Goal: Task Accomplishment & Management: Manage account settings

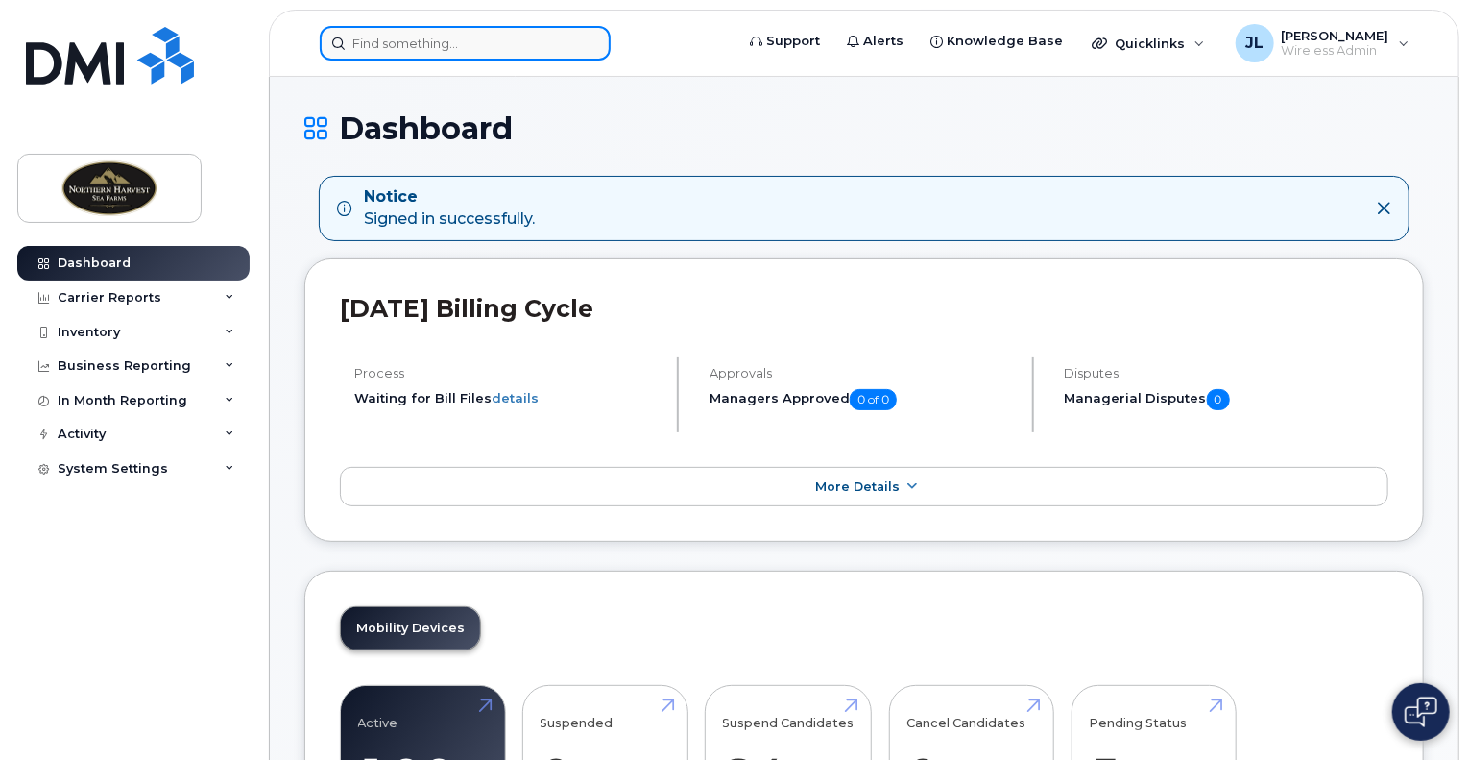
click at [395, 27] on input at bounding box center [465, 43] width 291 height 35
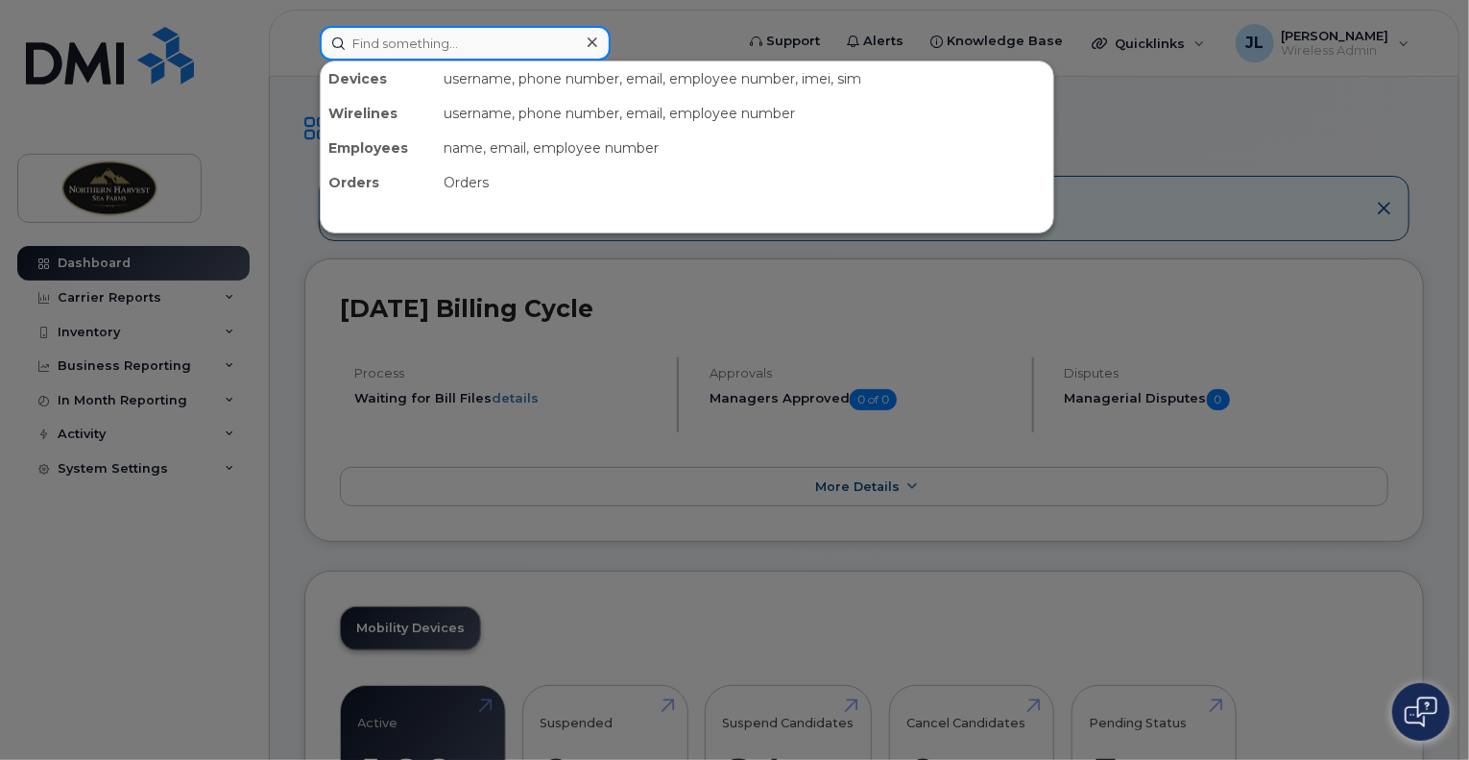
paste input "Henry"
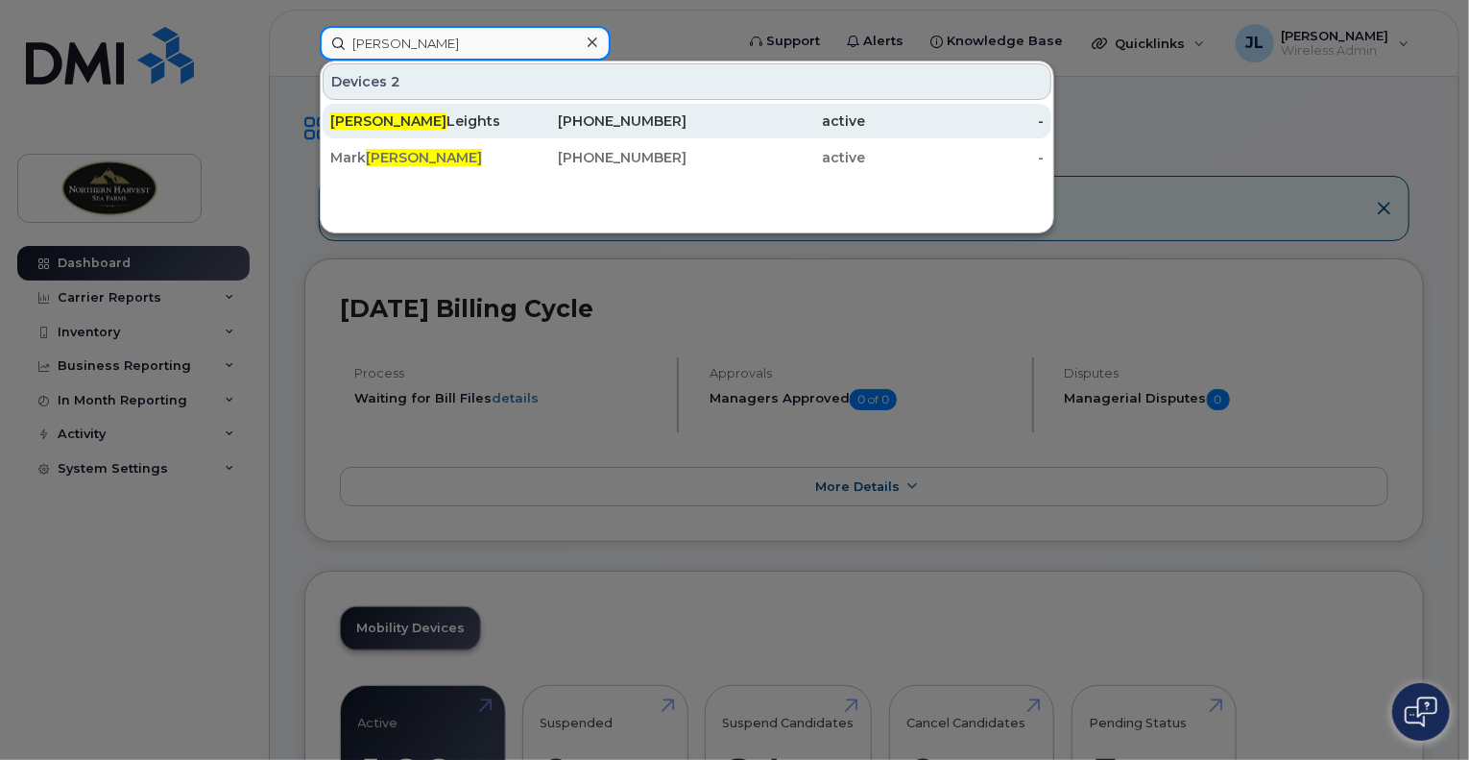
type input "Henry"
click at [481, 123] on div "Henry Leights" at bounding box center [419, 120] width 179 height 19
click at [557, 114] on div "709-885-6938" at bounding box center [598, 120] width 179 height 19
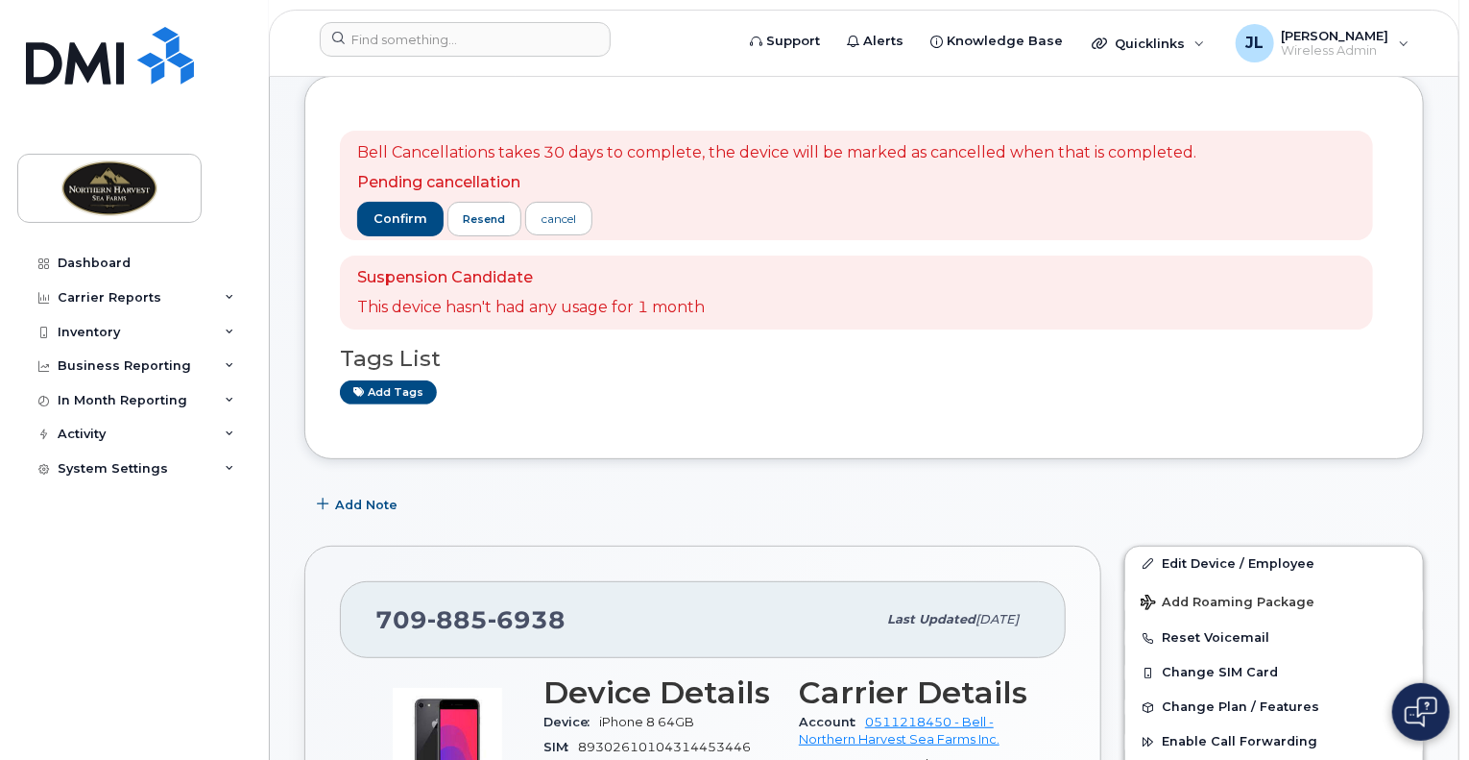
scroll to position [192, 0]
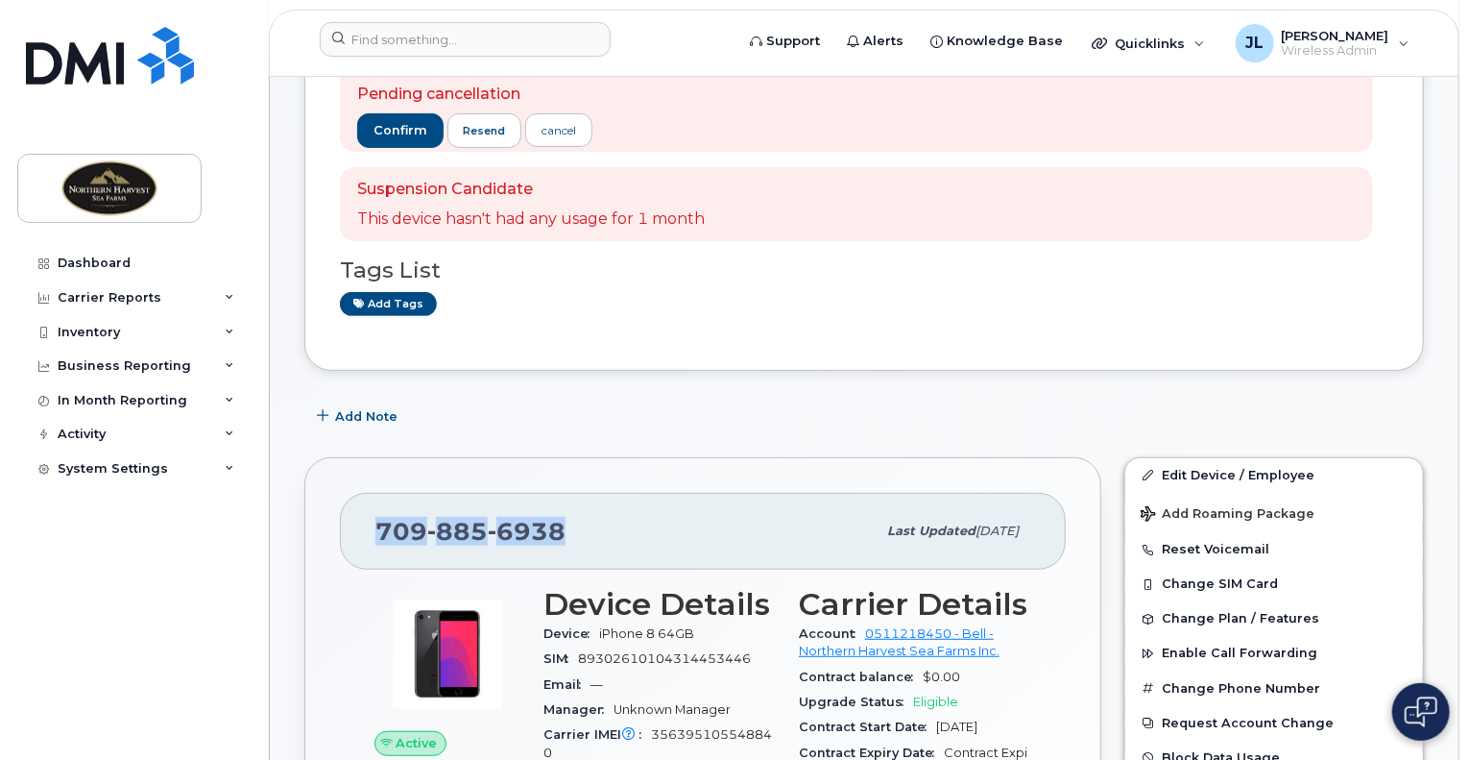
drag, startPoint x: 562, startPoint y: 519, endPoint x: 373, endPoint y: 552, distance: 192.1
click at [373, 552] on div "709 885 6938 Last updated Mar 07, 2024" at bounding box center [703, 531] width 726 height 77
copy span "709 885 6938"
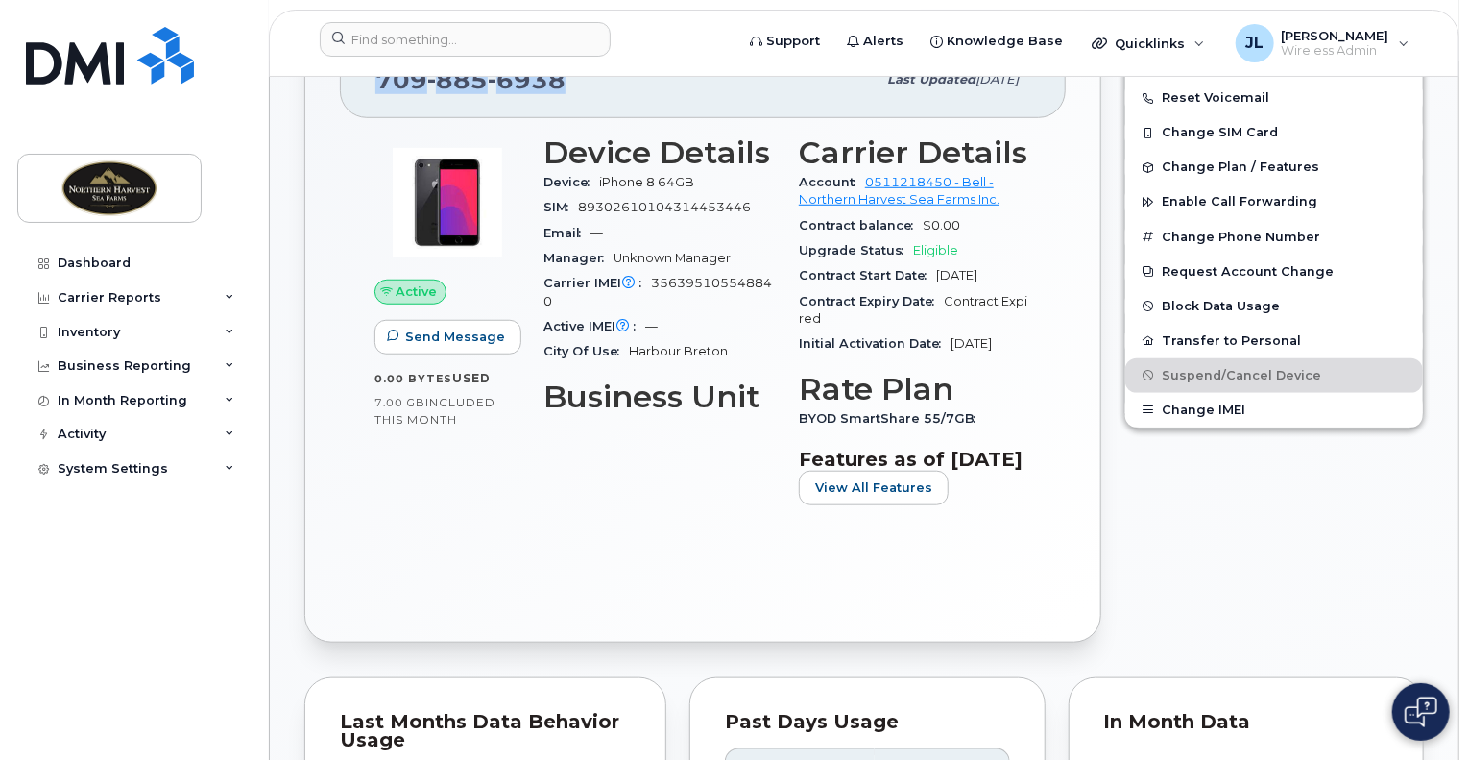
scroll to position [480, 0]
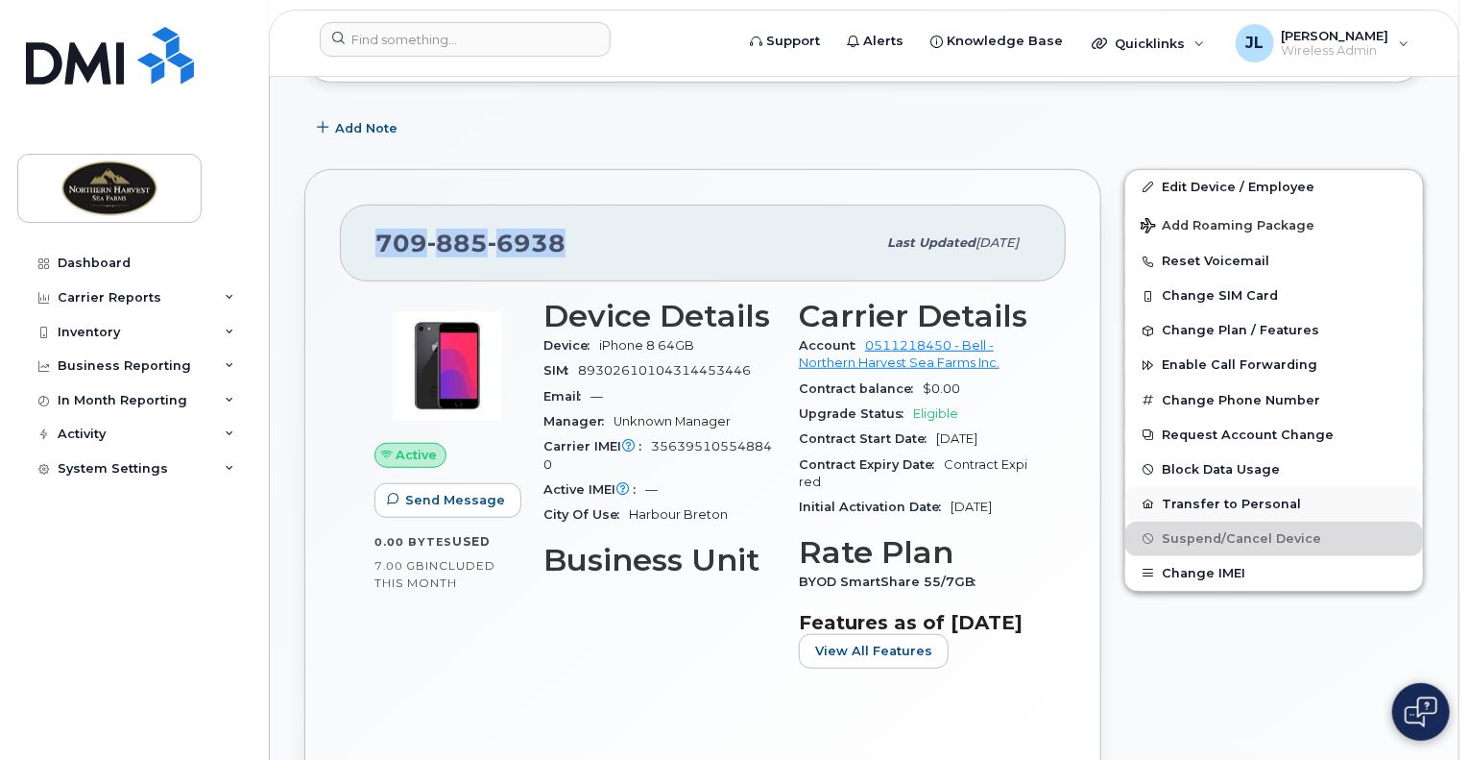
click at [1209, 492] on button "Transfer to Personal" at bounding box center [1274, 504] width 298 height 35
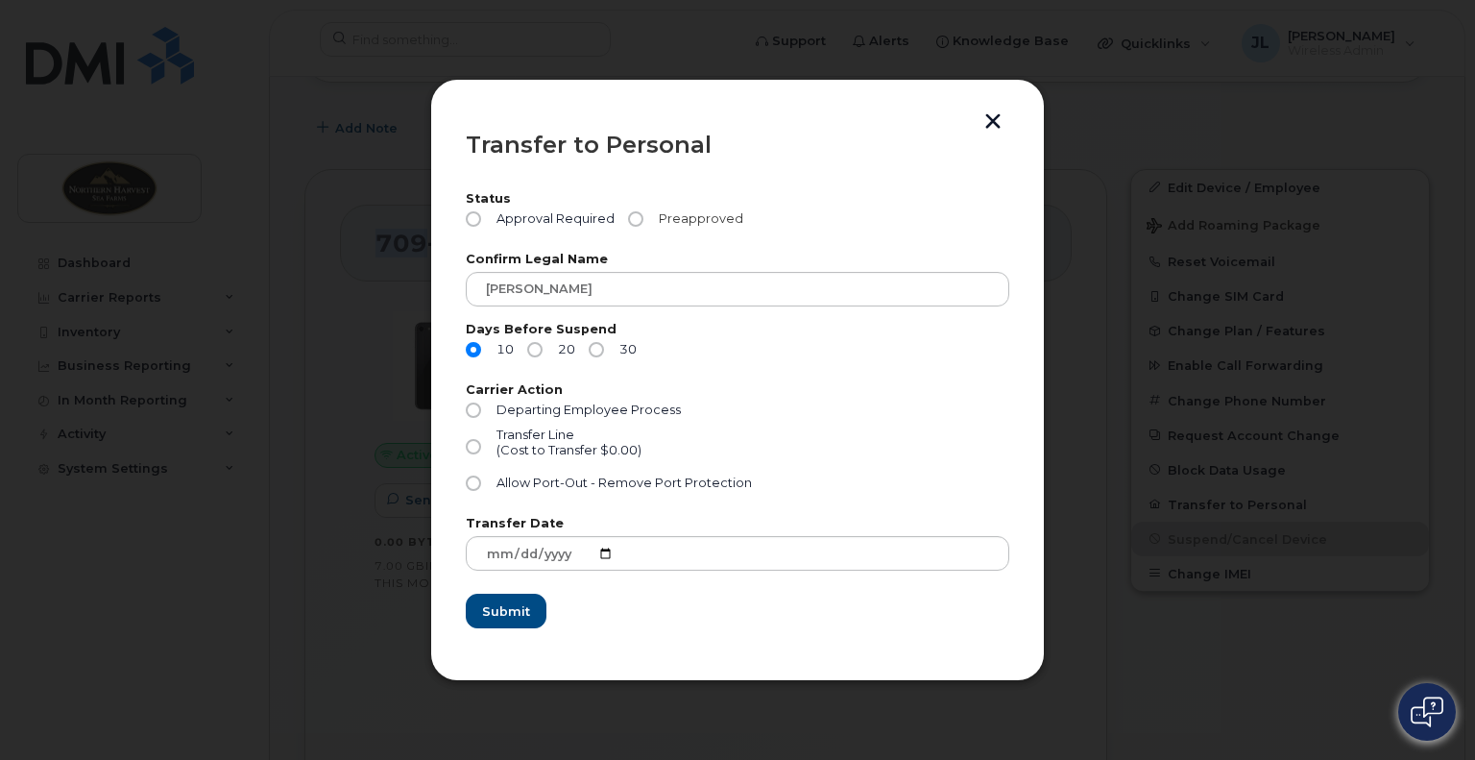
click at [632, 217] on input "Preapproved" at bounding box center [635, 218] width 15 height 15
radio input "true"
click at [676, 262] on label "Confirm Legal Name" at bounding box center [738, 260] width 544 height 12
click at [793, 195] on label "Status" at bounding box center [738, 199] width 544 height 12
click at [479, 444] on input "Transfer Line (Cost to Transfer $0.00)" at bounding box center [473, 446] width 15 height 15
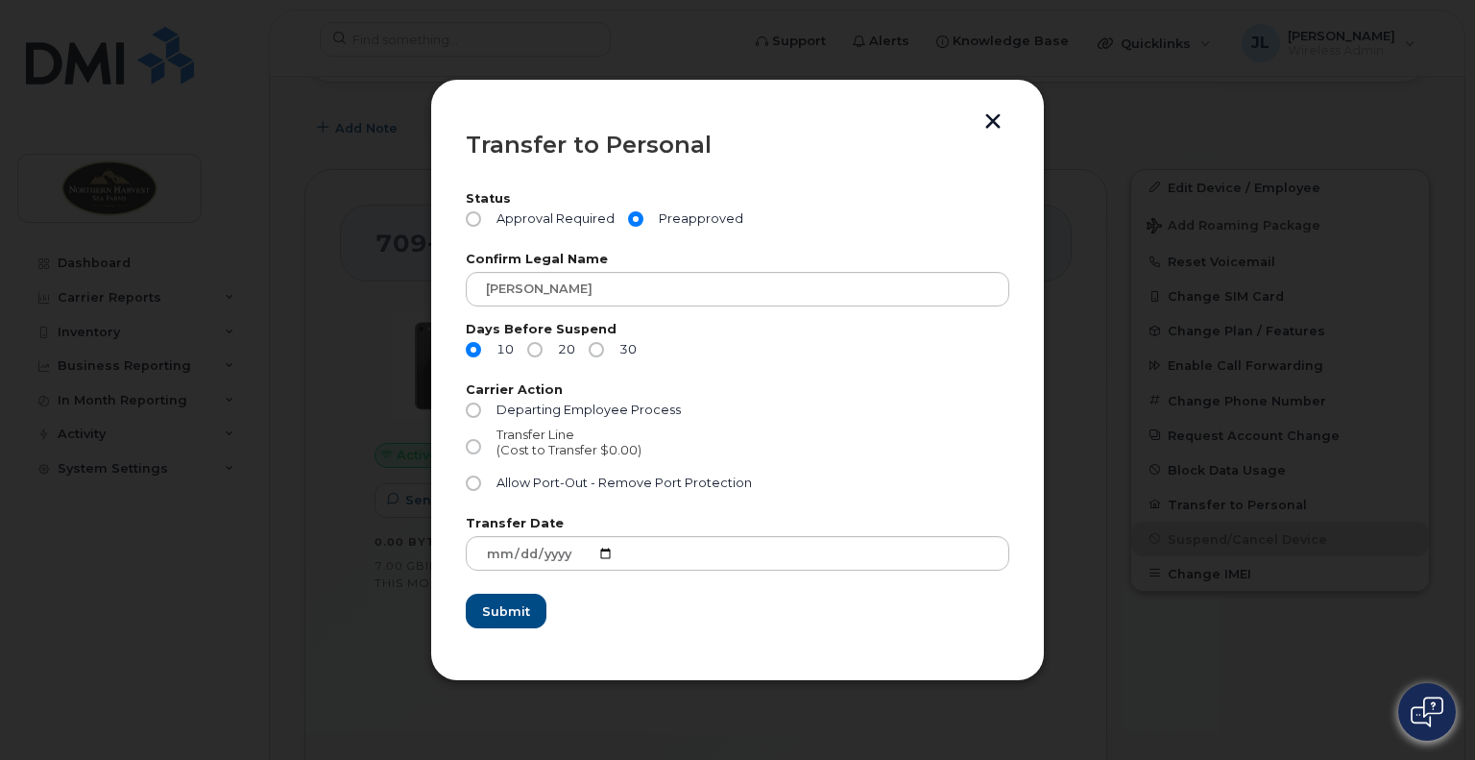
radio input "true"
click at [505, 615] on span "Submit" at bounding box center [505, 611] width 48 height 18
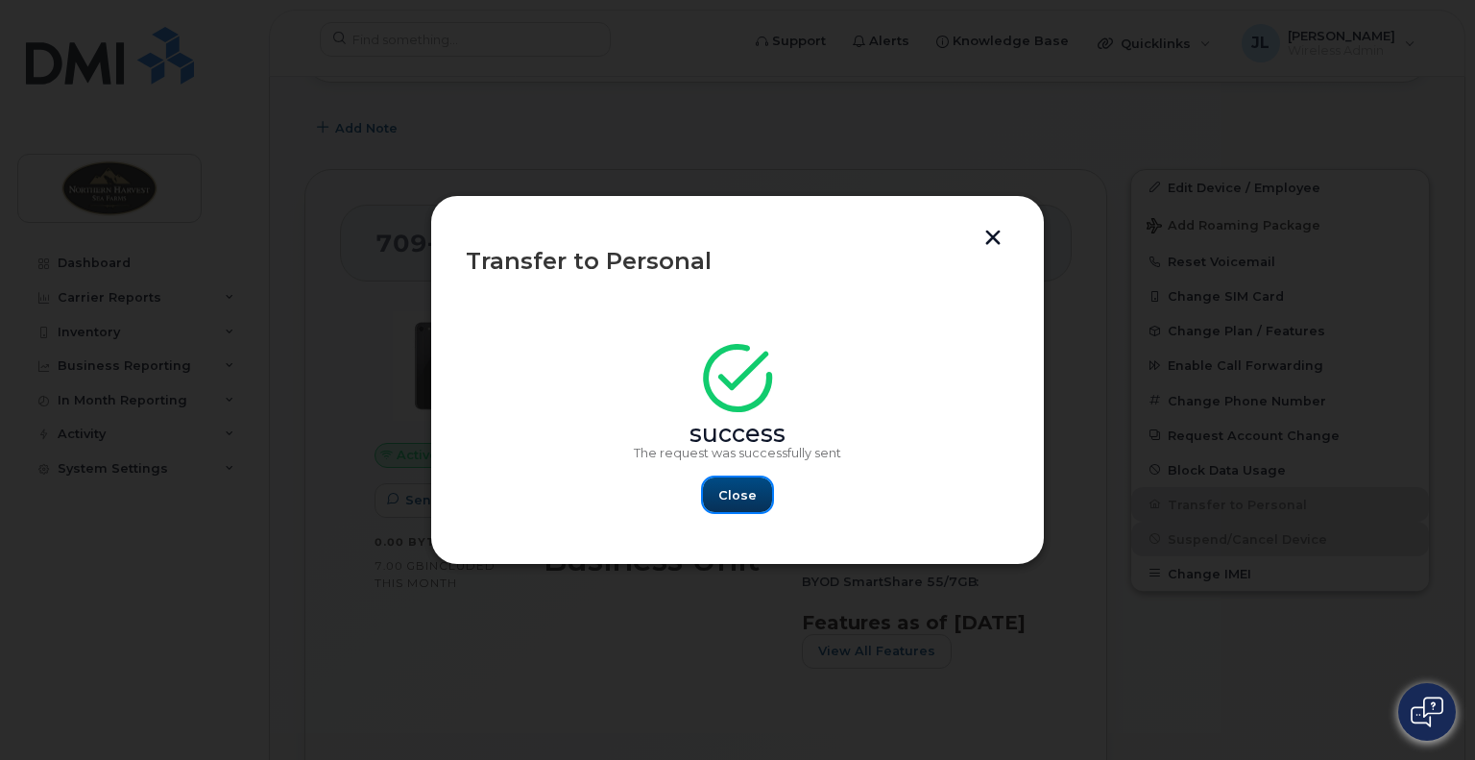
click at [738, 488] on span "Close" at bounding box center [737, 495] width 38 height 18
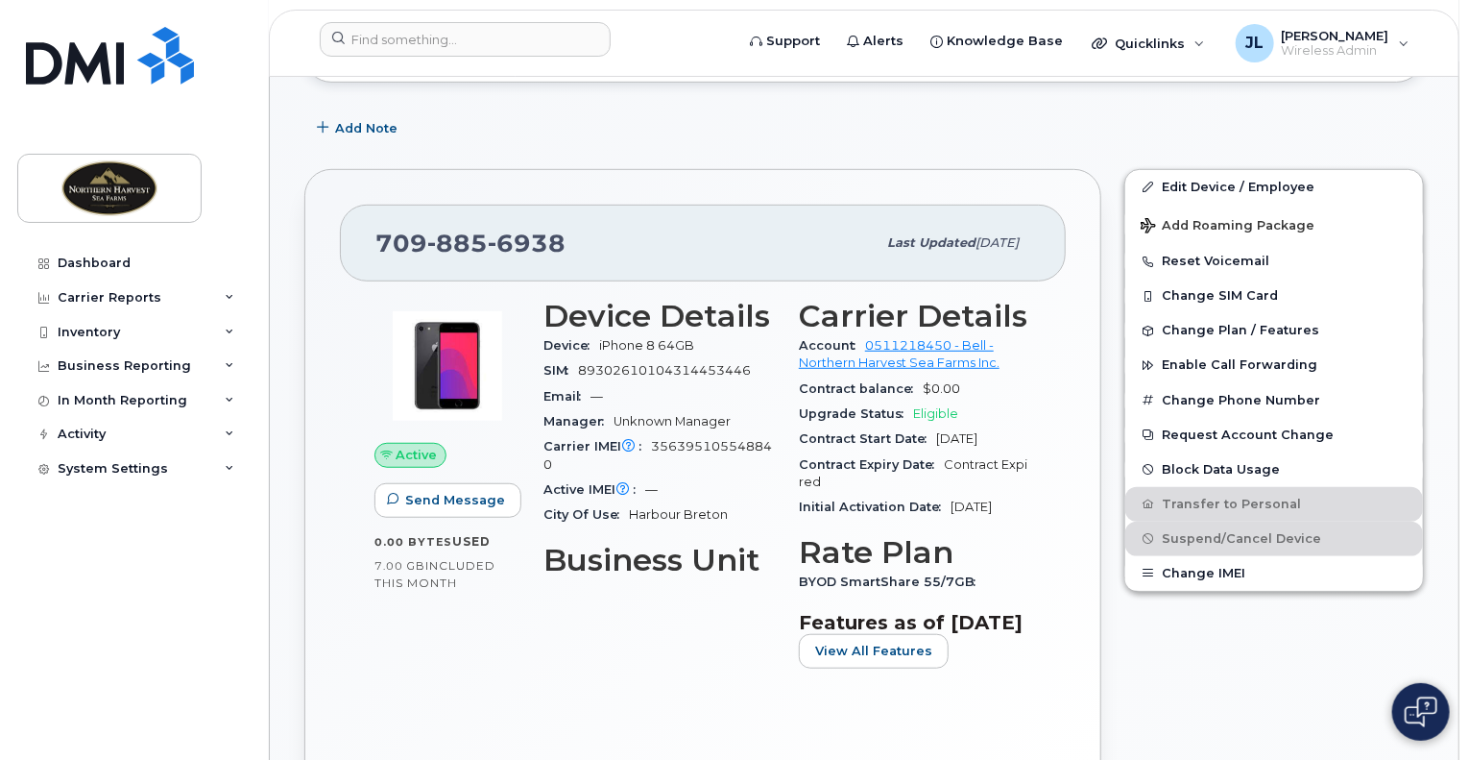
scroll to position [0, 0]
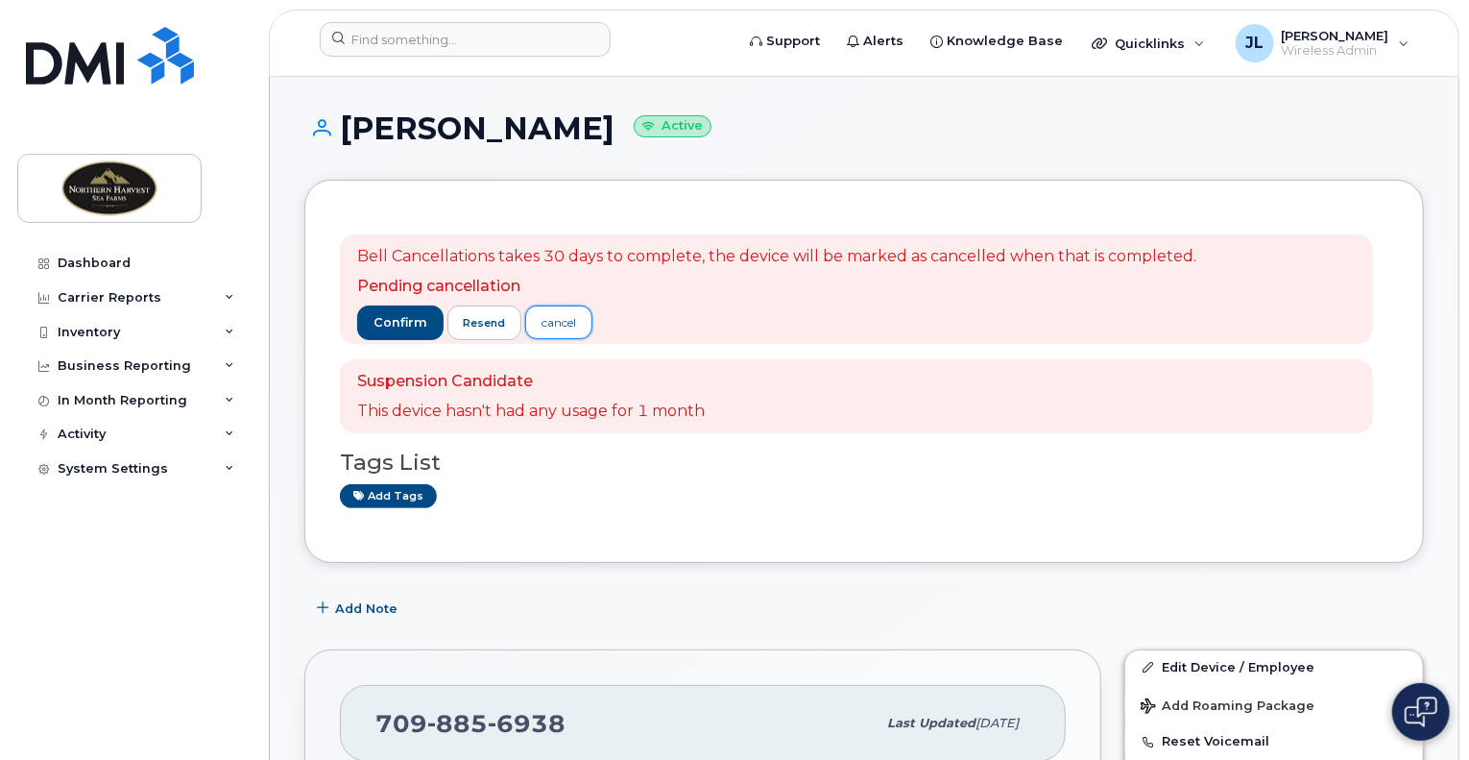
click at [561, 326] on div "cancel" at bounding box center [559, 322] width 35 height 17
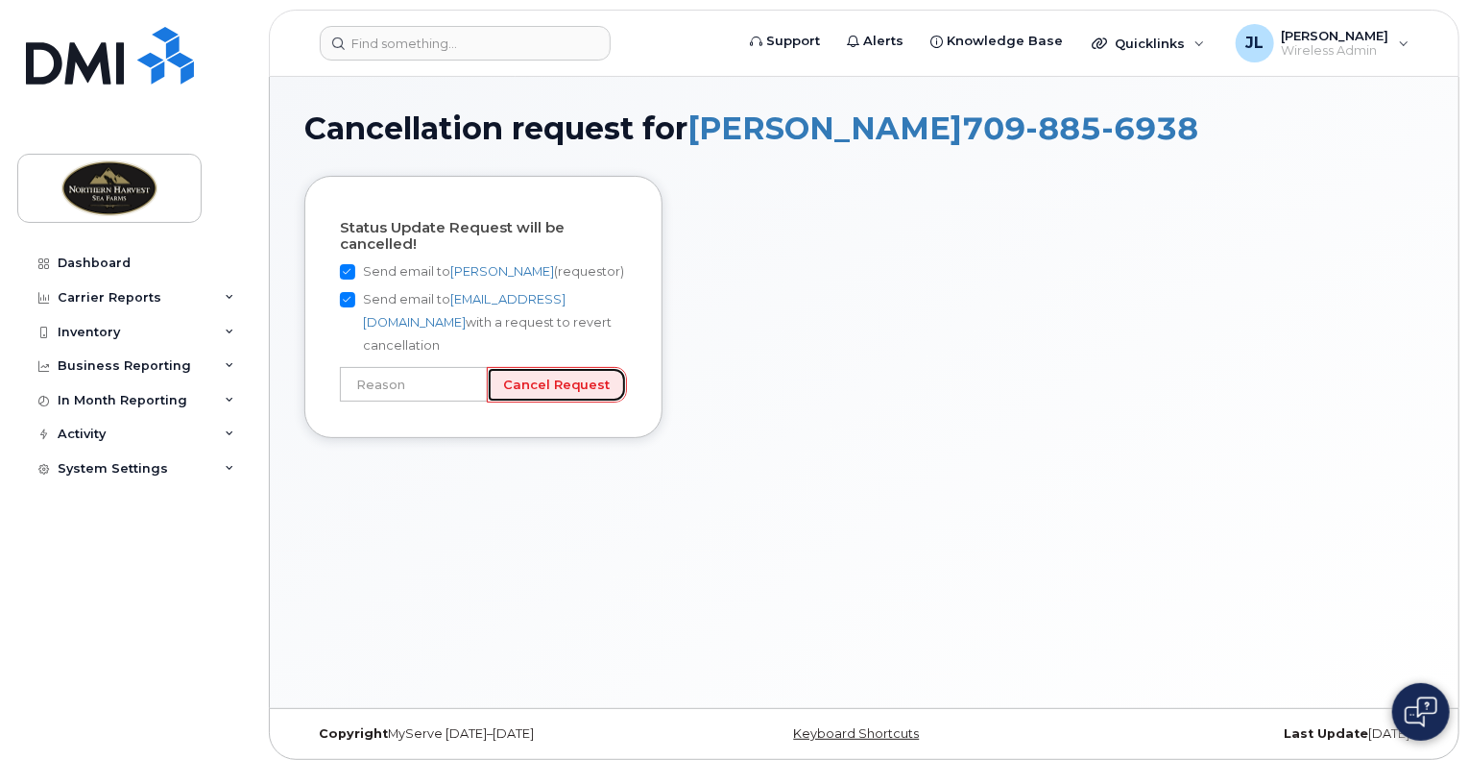
click at [564, 368] on input "Cancel Request" at bounding box center [557, 385] width 140 height 36
click at [447, 370] on input "text" at bounding box center [414, 384] width 148 height 35
type input "User still using device"
click at [568, 367] on input "Cancel Request" at bounding box center [557, 385] width 140 height 36
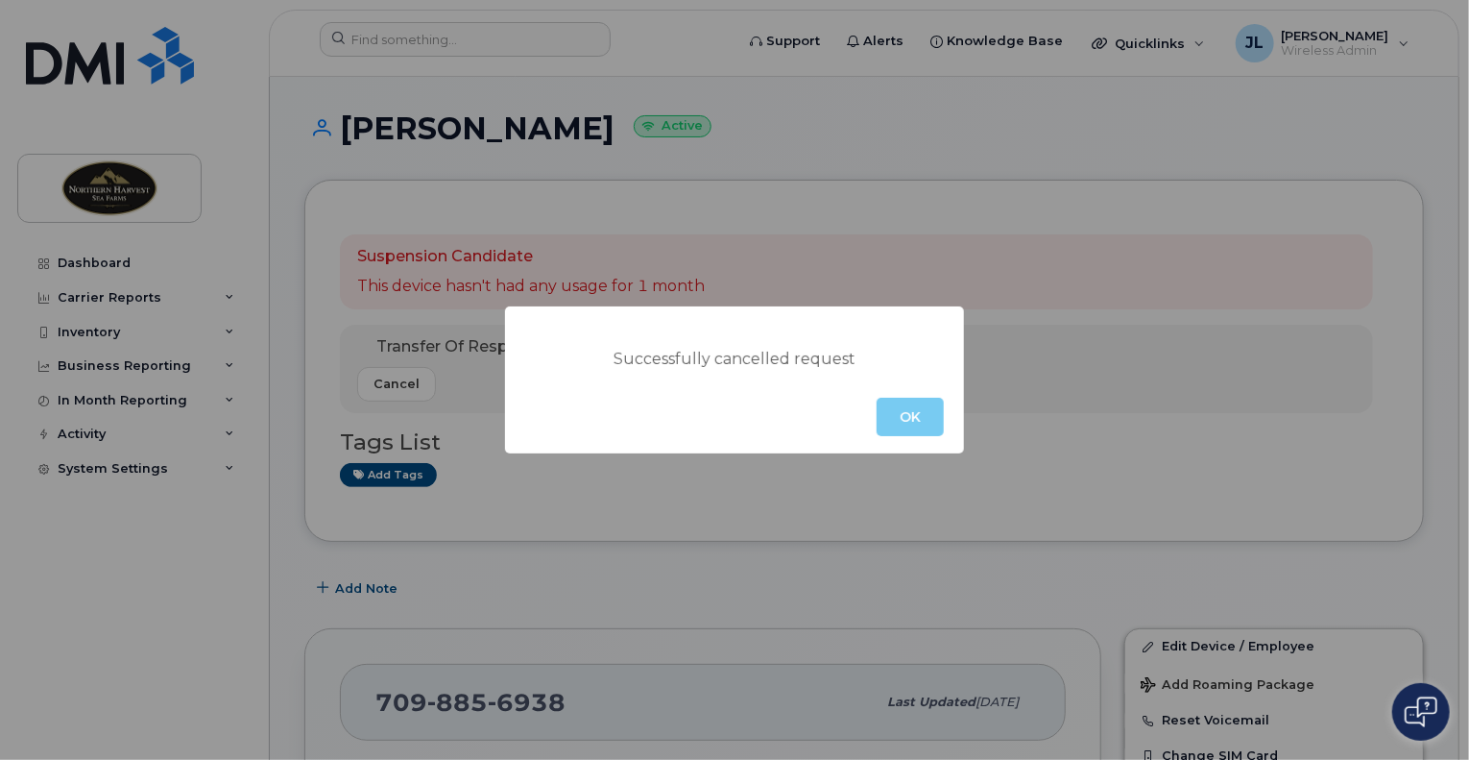
click at [915, 414] on button "OK" at bounding box center [910, 417] width 67 height 38
